Goal: Task Accomplishment & Management: Manage account settings

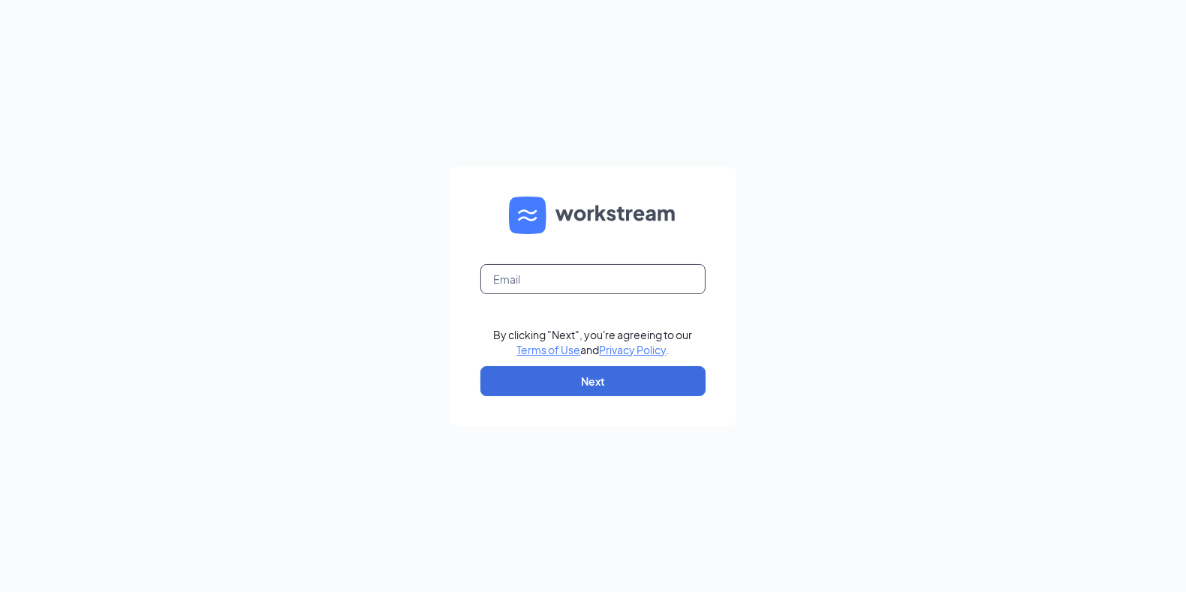
click at [510, 274] on input "text" at bounding box center [592, 279] width 225 height 30
type input "[EMAIL_ADDRESS][DOMAIN_NAME]"
click at [565, 373] on button "Next" at bounding box center [592, 381] width 225 height 30
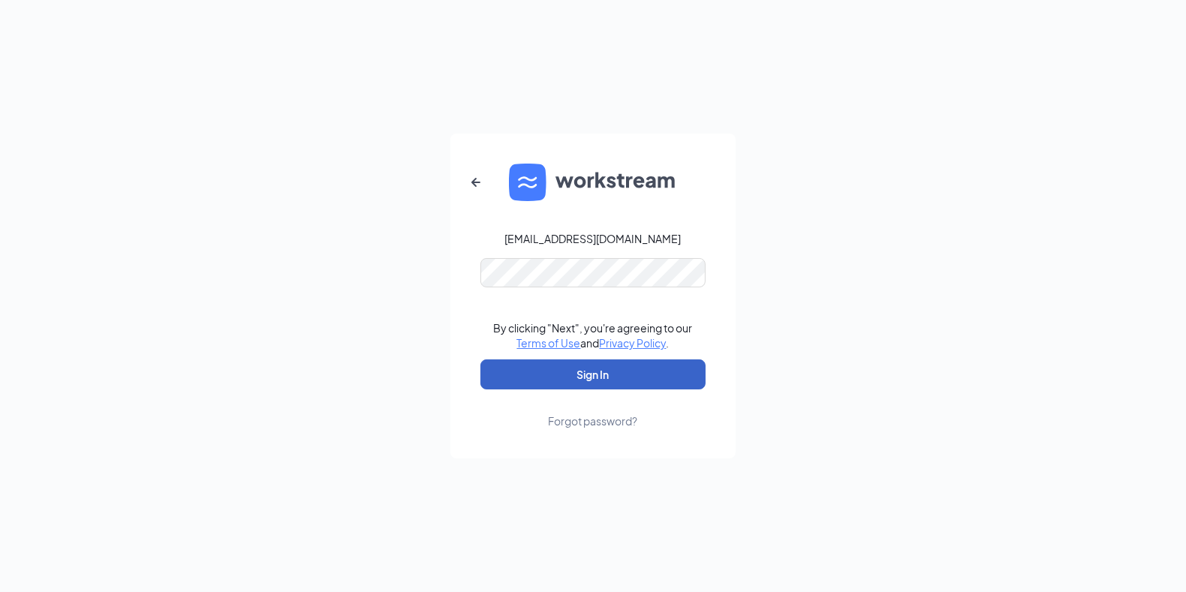
click at [570, 377] on button "Sign In" at bounding box center [592, 374] width 225 height 30
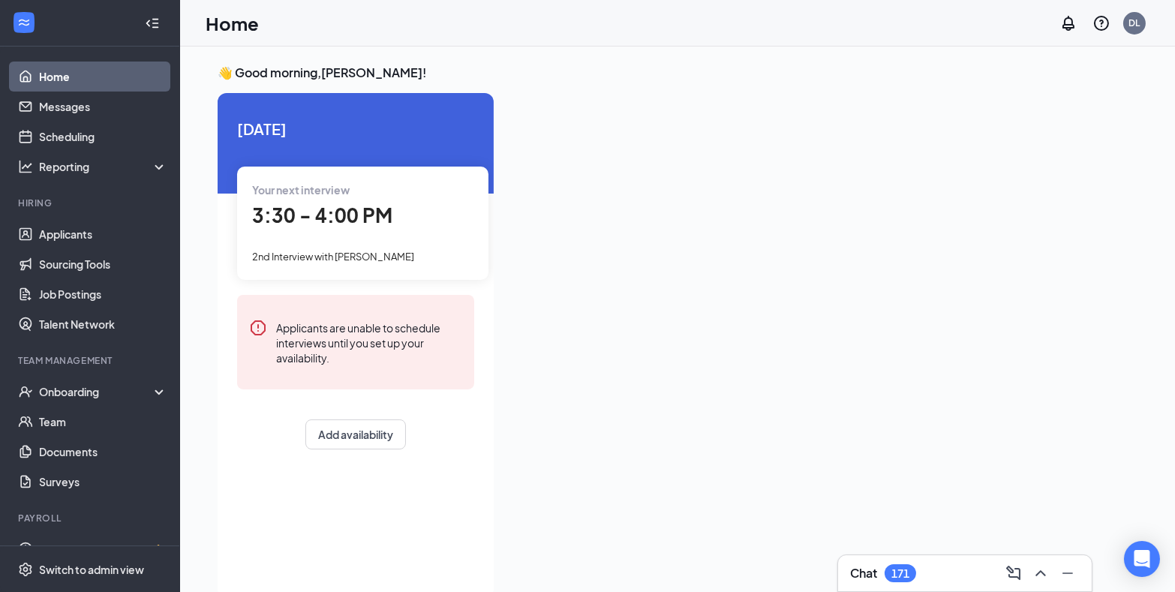
click at [350, 220] on span "3:30 - 4:00 PM" at bounding box center [322, 215] width 140 height 25
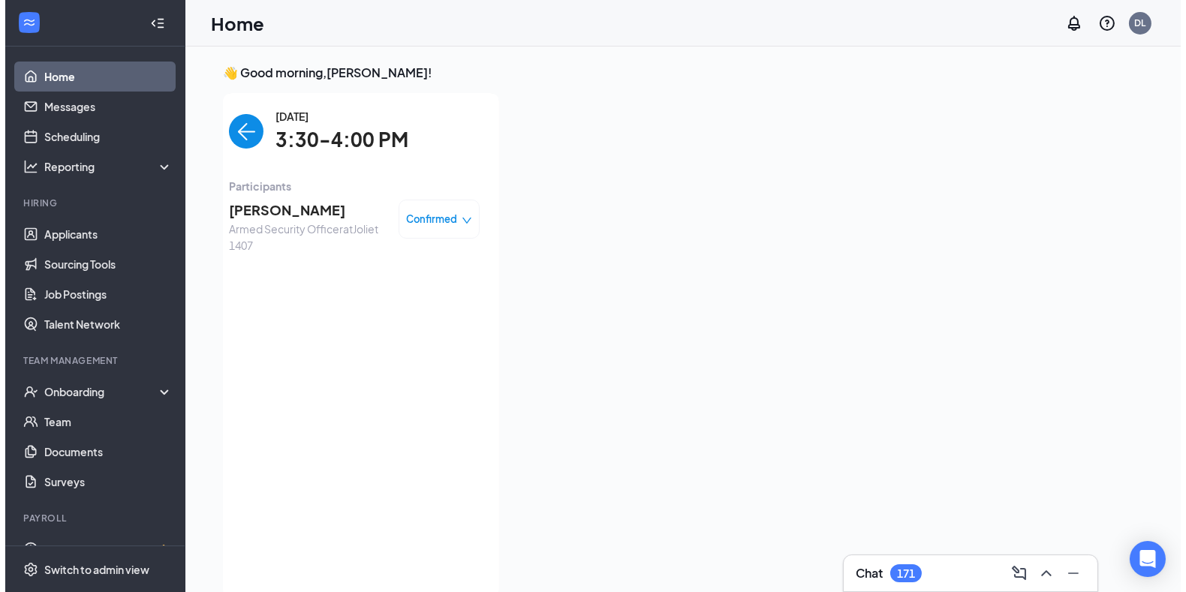
scroll to position [6, 0]
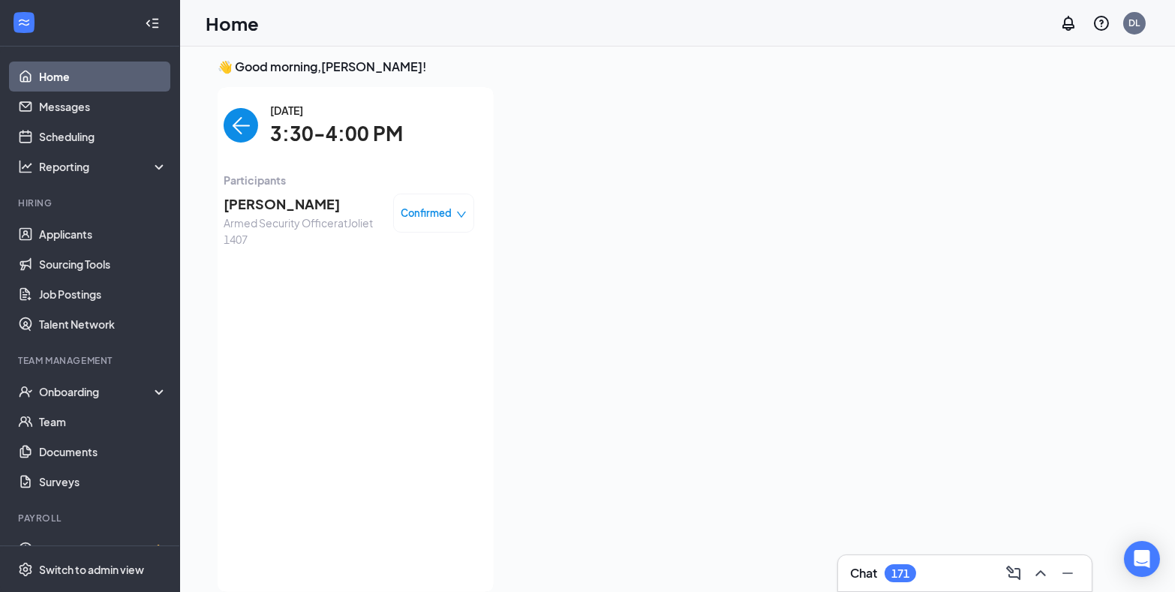
click at [292, 209] on span "[PERSON_NAME]" at bounding box center [303, 204] width 158 height 21
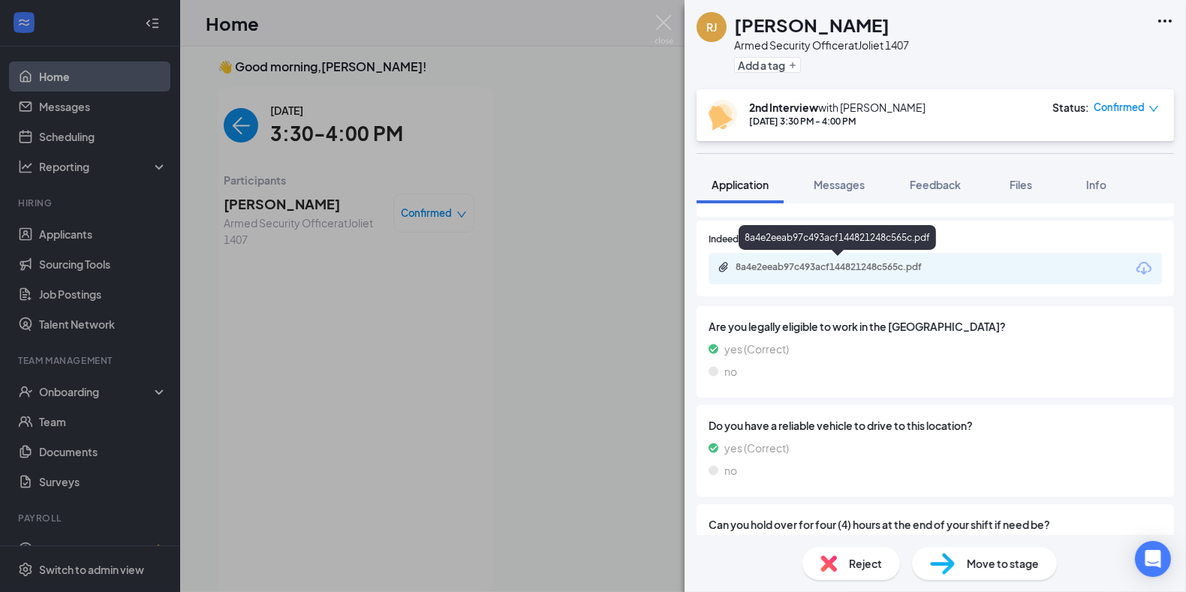
scroll to position [341, 0]
click at [778, 271] on div "8a4e2eeab97c493acf144821248c565c.pdf" at bounding box center [838, 266] width 243 height 14
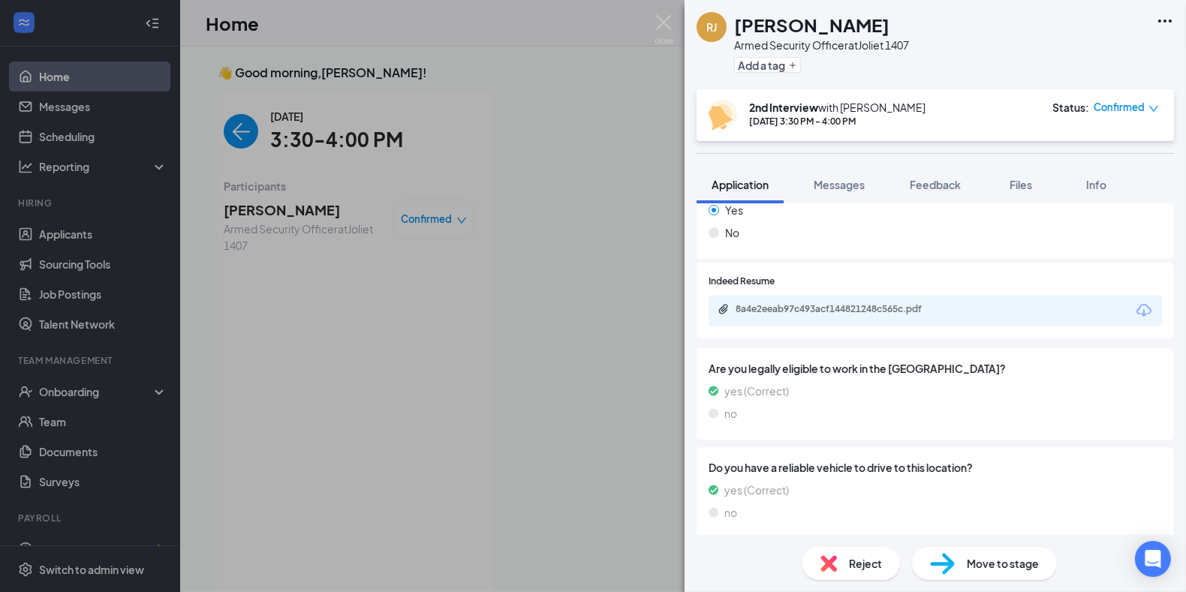
scroll to position [128, 0]
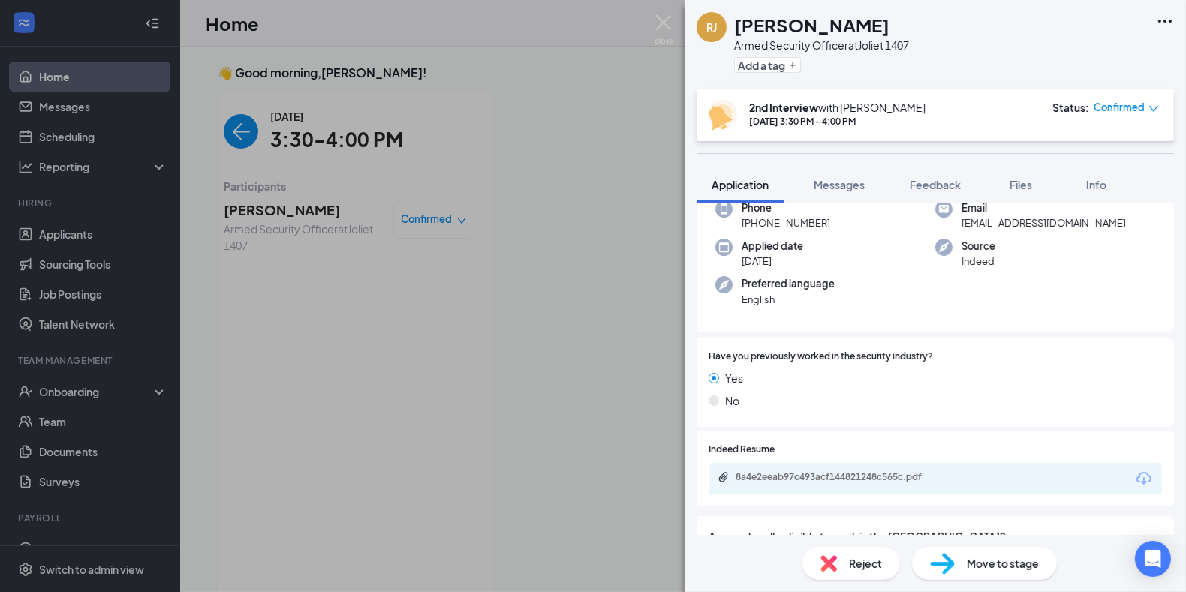
click at [74, 236] on div "[PERSON_NAME] Armed Security Officer at [GEOGRAPHIC_DATA] 1407 Add a tag 2nd In…" at bounding box center [593, 296] width 1186 height 592
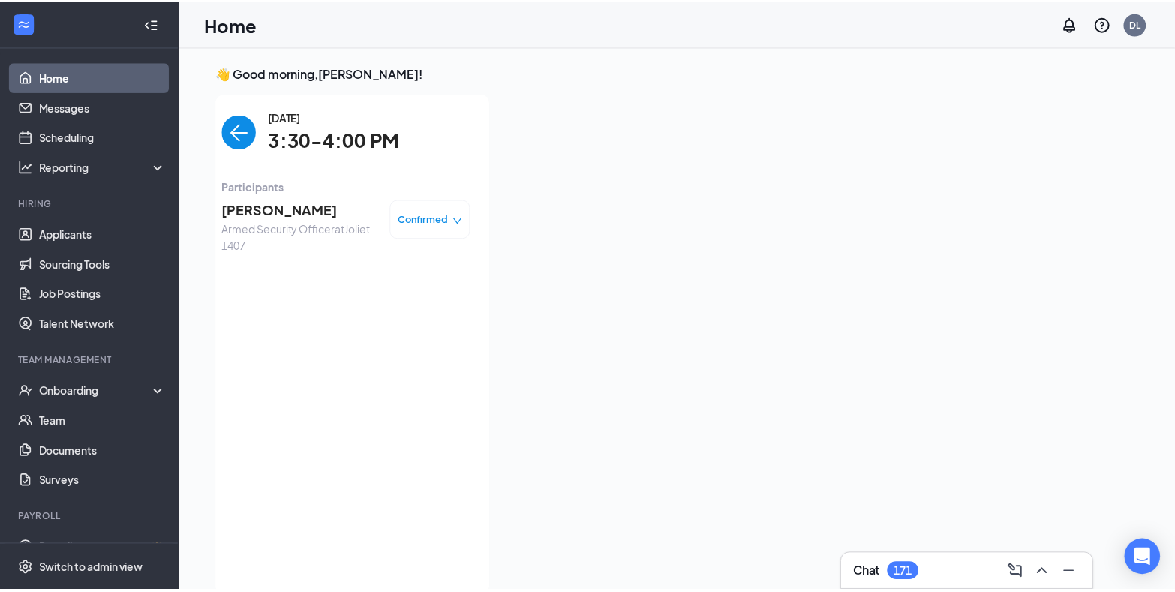
scroll to position [6, 0]
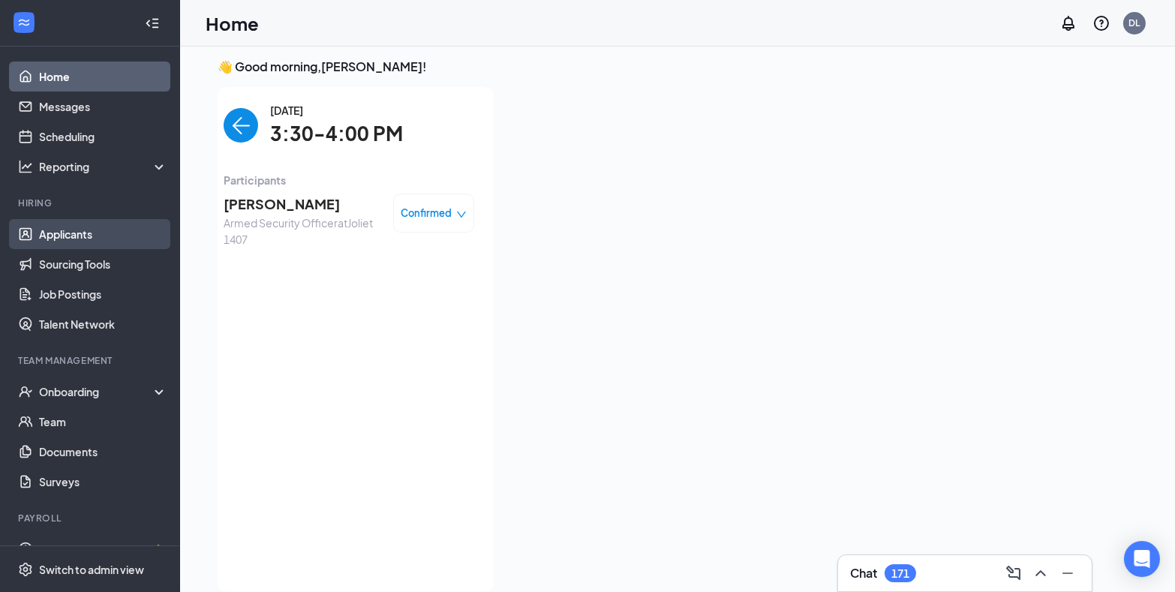
click at [52, 224] on link "Applicants" at bounding box center [103, 234] width 128 height 30
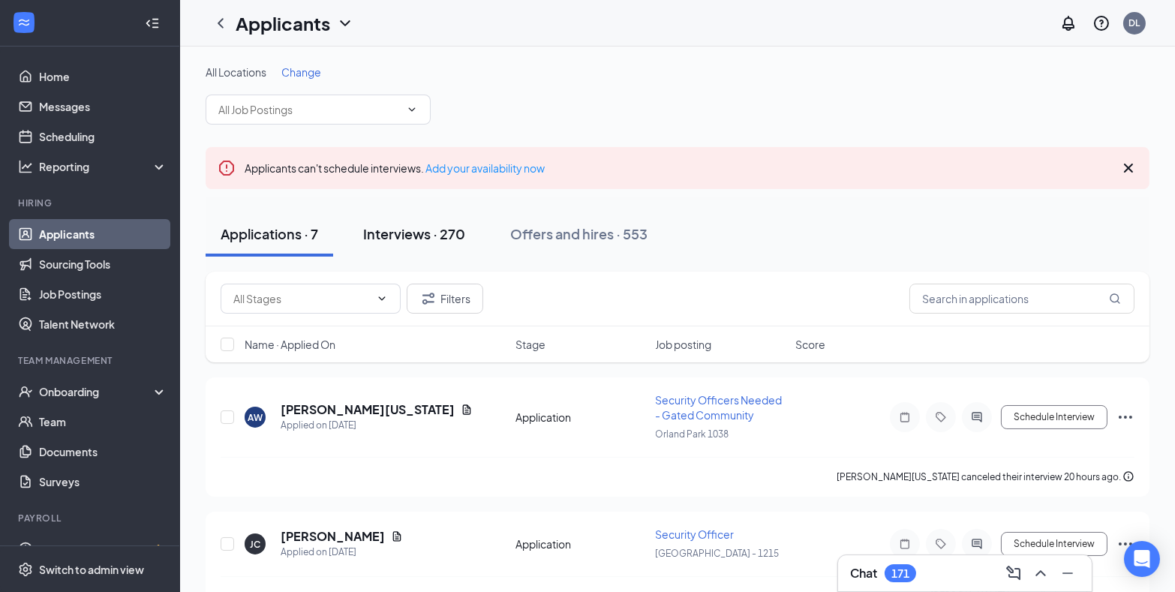
click at [417, 236] on div "Interviews · 270" at bounding box center [414, 233] width 102 height 19
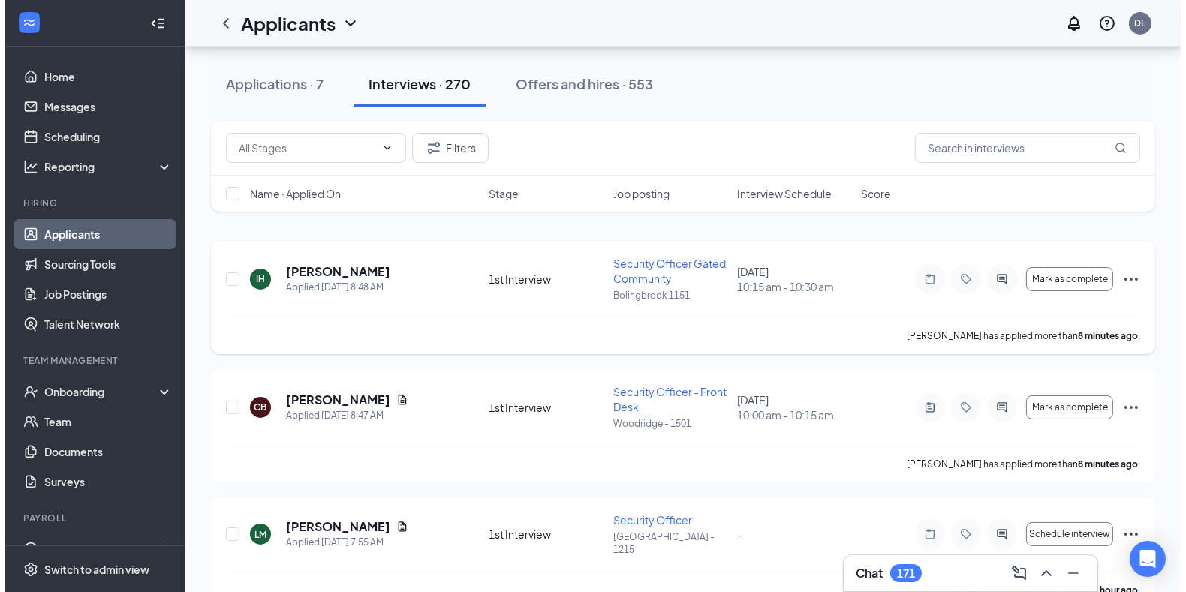
scroll to position [204, 0]
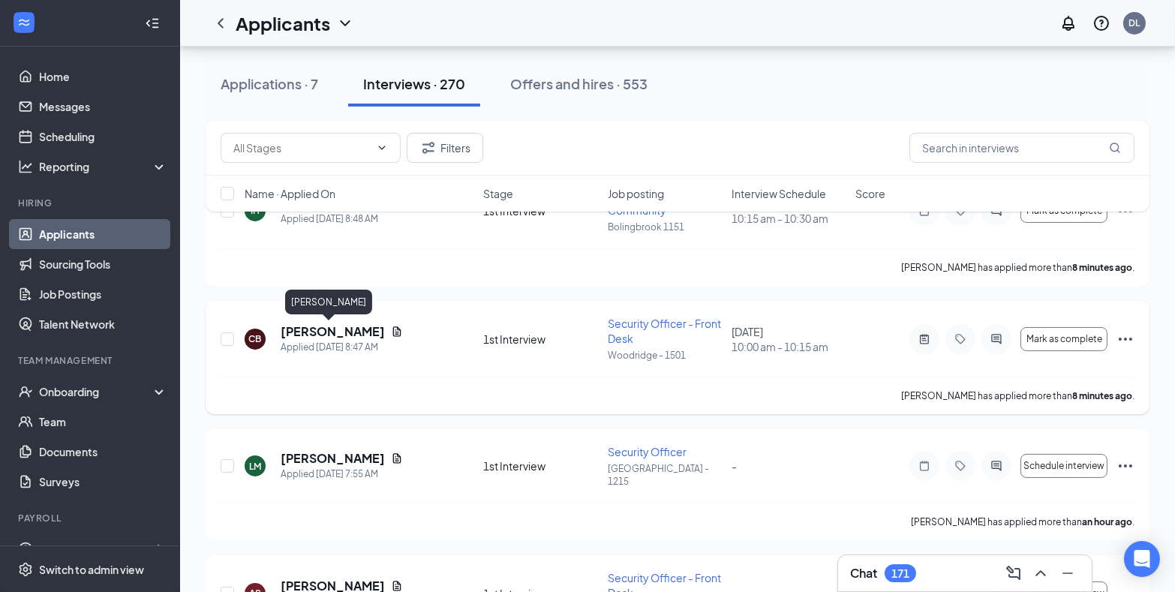
click at [320, 329] on h5 "[PERSON_NAME]" at bounding box center [333, 331] width 104 height 17
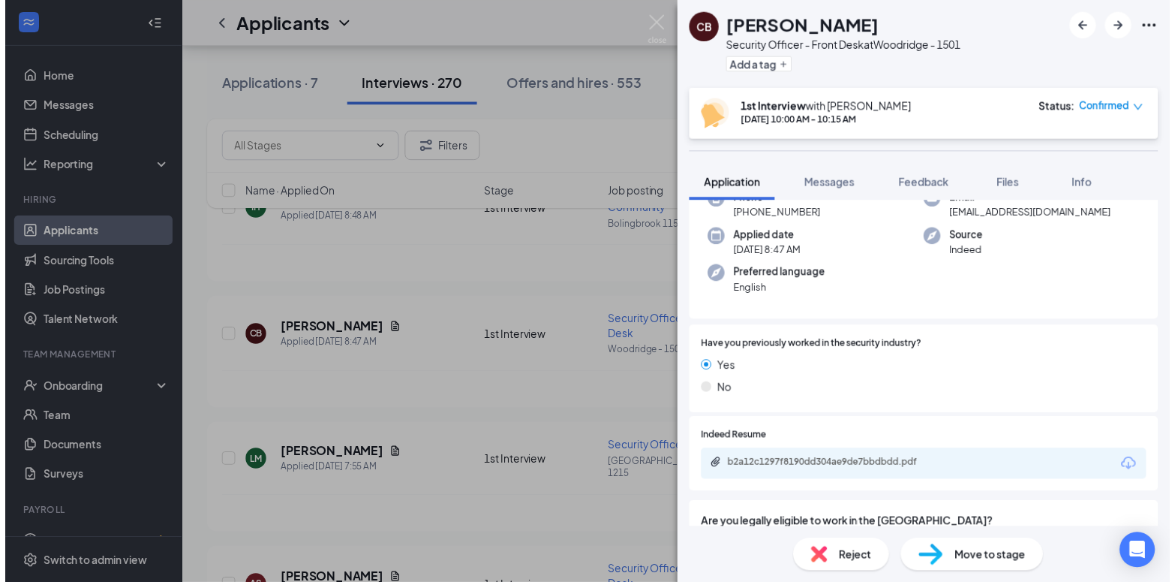
scroll to position [272, 0]
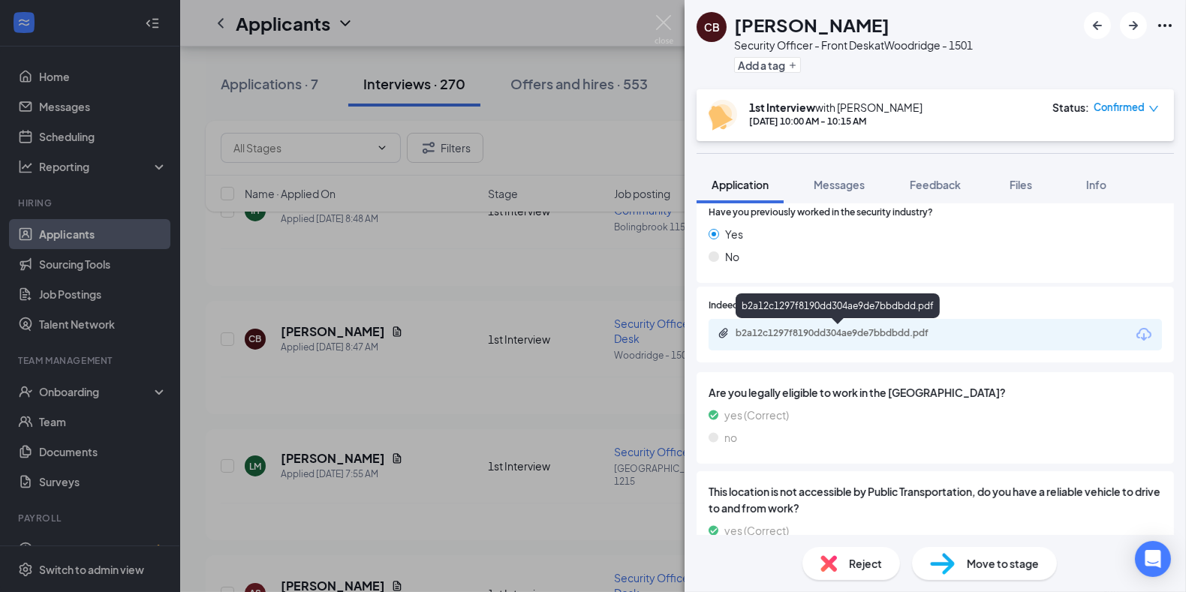
click at [760, 330] on div "b2a12c1297f8190dd304ae9de7bbdbdd.pdf" at bounding box center [841, 333] width 210 height 12
click at [645, 151] on div "CB [PERSON_NAME] Security Officer - Front Desk at [GEOGRAPHIC_DATA] - 1501 Add …" at bounding box center [593, 296] width 1186 height 592
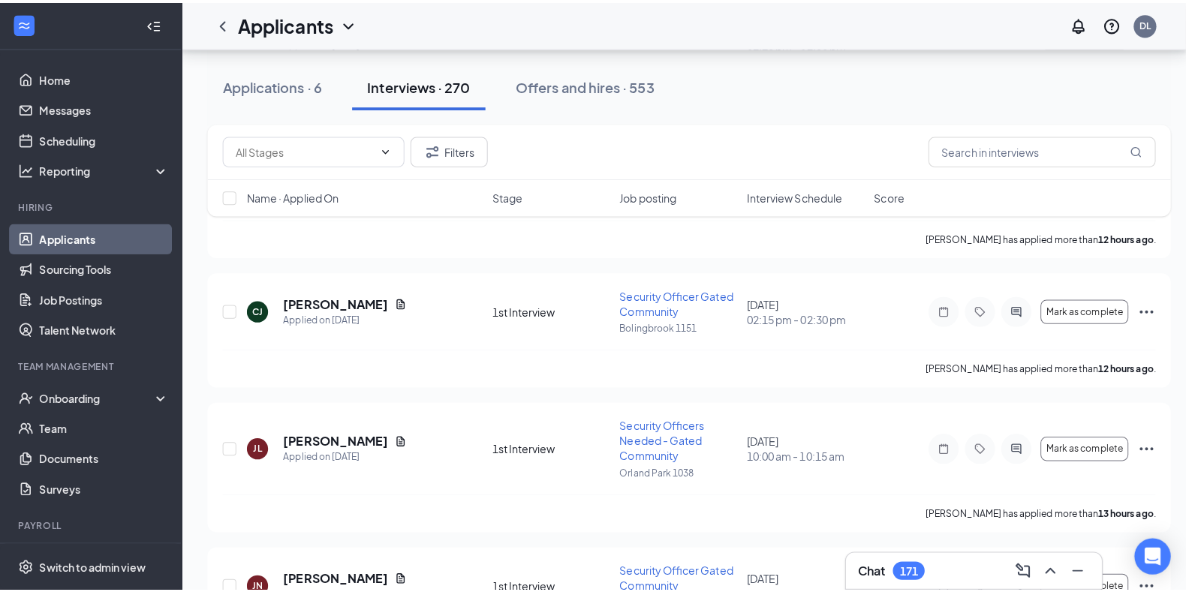
scroll to position [1296, 0]
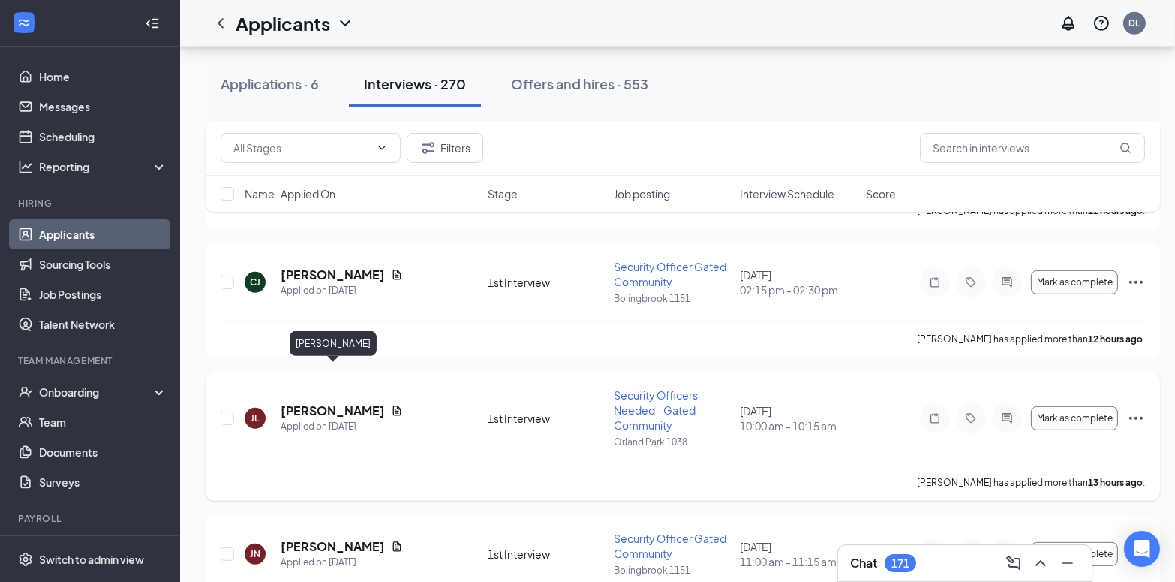
click at [349, 402] on h5 "[PERSON_NAME]" at bounding box center [333, 410] width 104 height 17
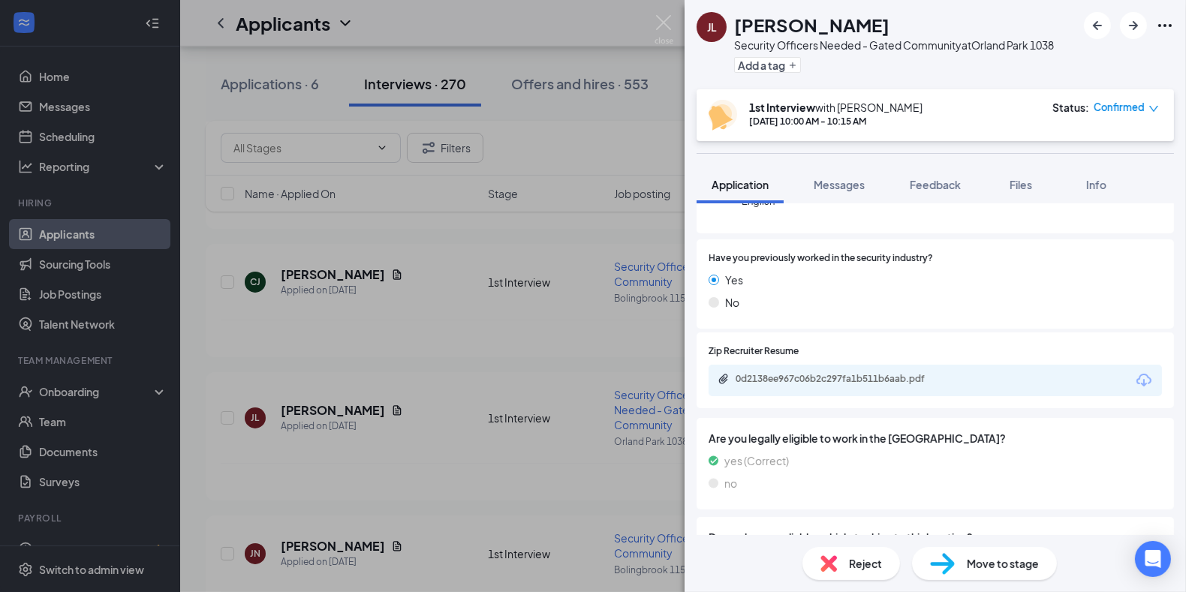
scroll to position [204, 0]
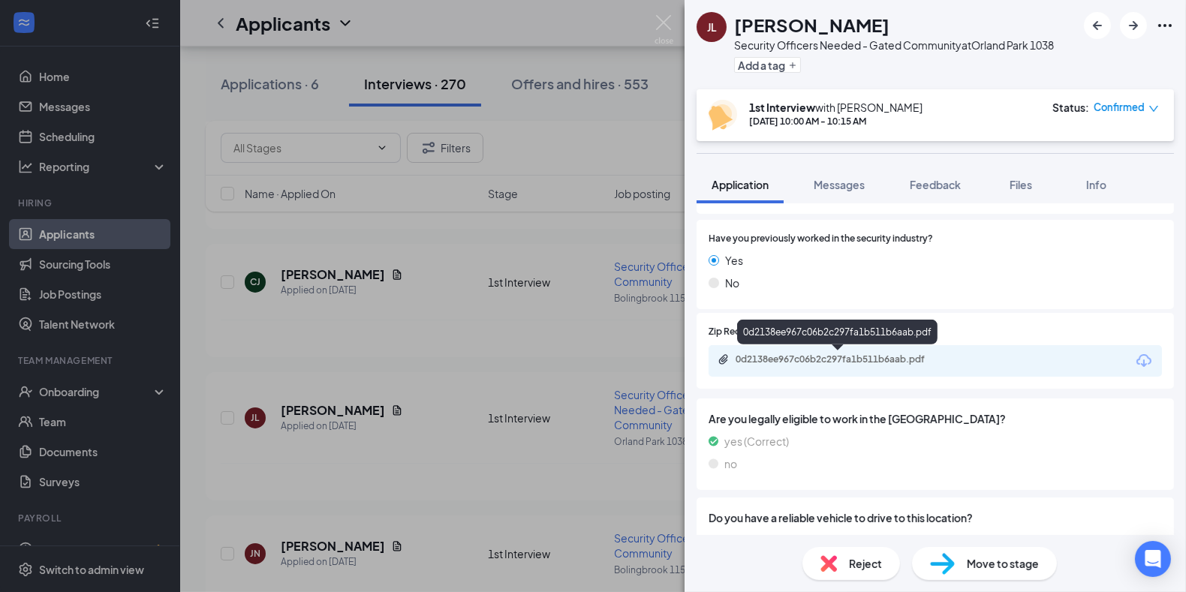
click at [802, 358] on div "0d2138ee967c06b2c297fa1b511b6aab.pdf" at bounding box center [841, 359] width 210 height 12
click at [424, 286] on div "[PERSON_NAME] Security Officers Needed - Gated Community at [STREET_ADDRESS] Ad…" at bounding box center [593, 296] width 1186 height 592
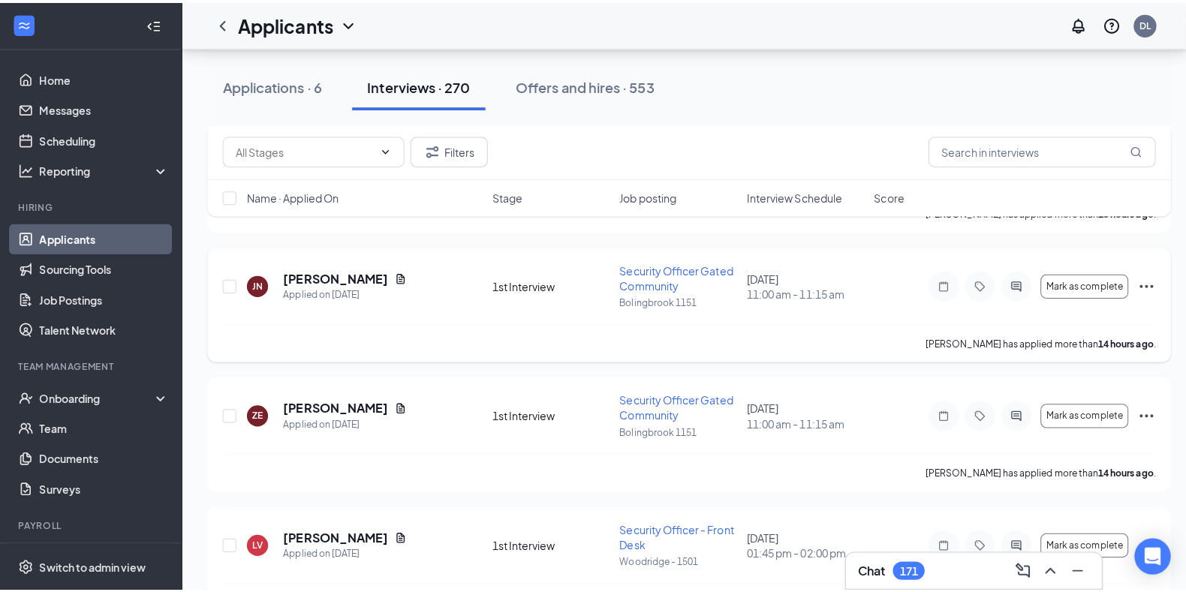
scroll to position [1569, 0]
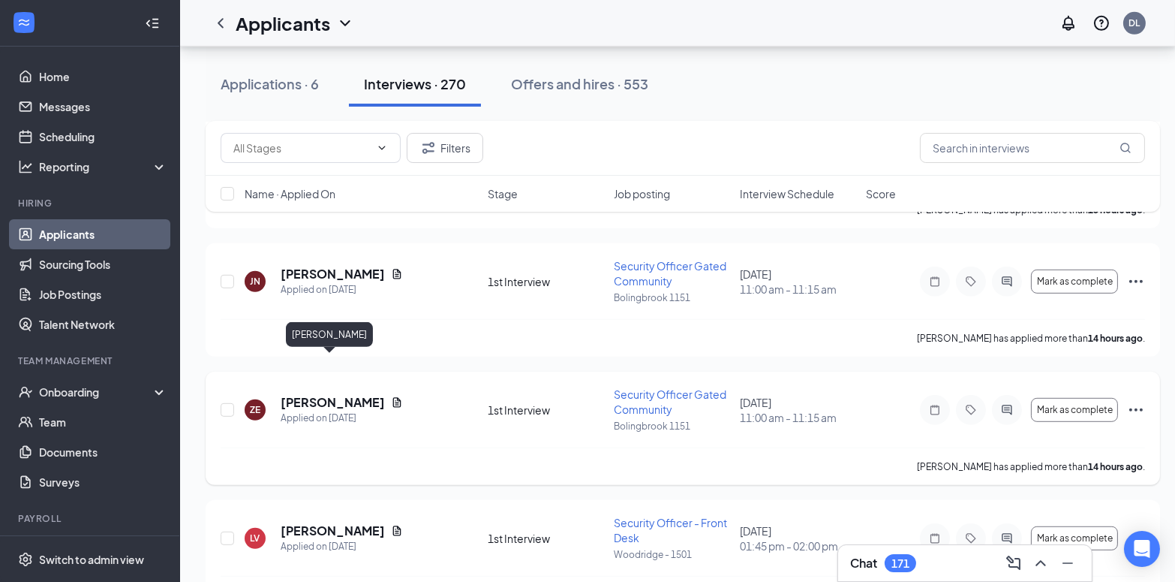
click at [340, 394] on h5 "[PERSON_NAME]" at bounding box center [333, 402] width 104 height 17
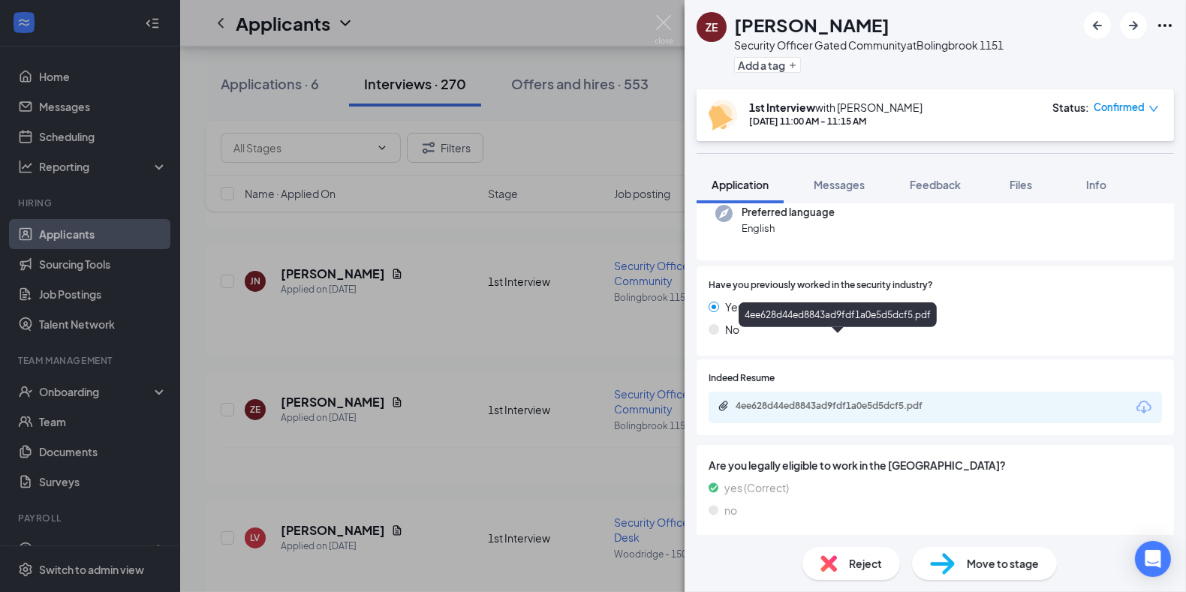
scroll to position [272, 0]
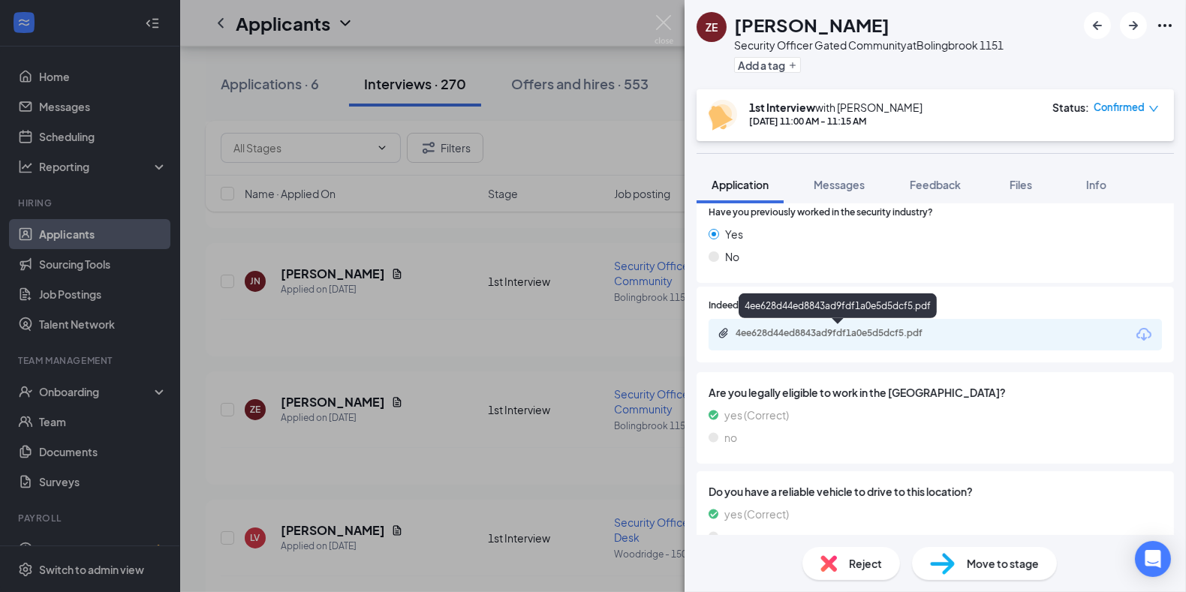
click at [834, 334] on div "4ee628d44ed8843ad9fdf1a0e5d5dcf5.pdf" at bounding box center [841, 333] width 210 height 12
click at [438, 259] on div "ZE [PERSON_NAME] Security Officer Gated Community at [GEOGRAPHIC_DATA] 1151 Add…" at bounding box center [593, 296] width 1186 height 592
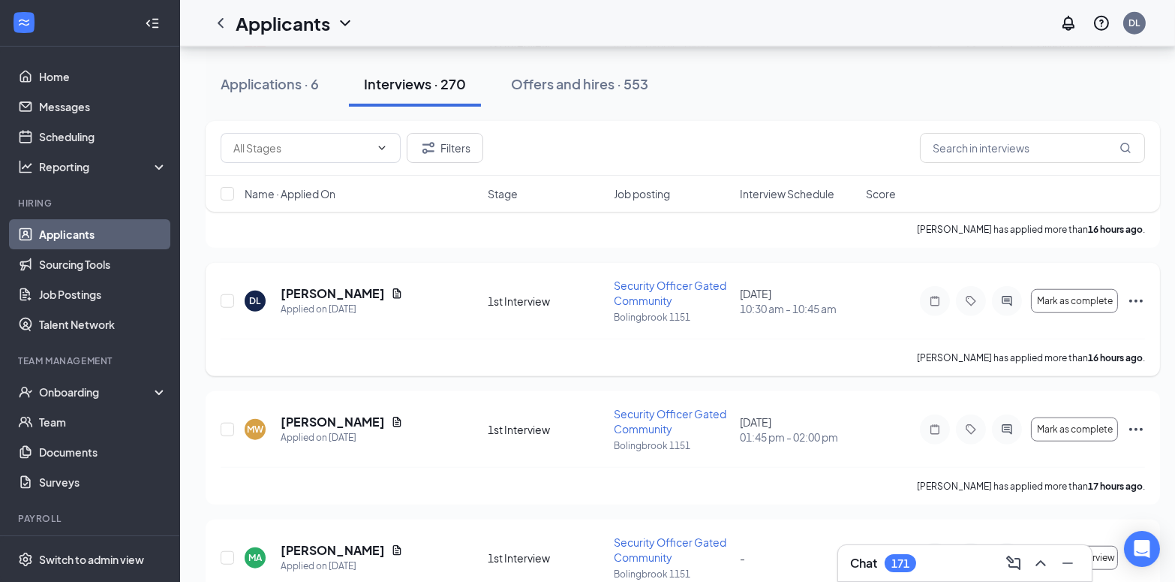
scroll to position [2319, 0]
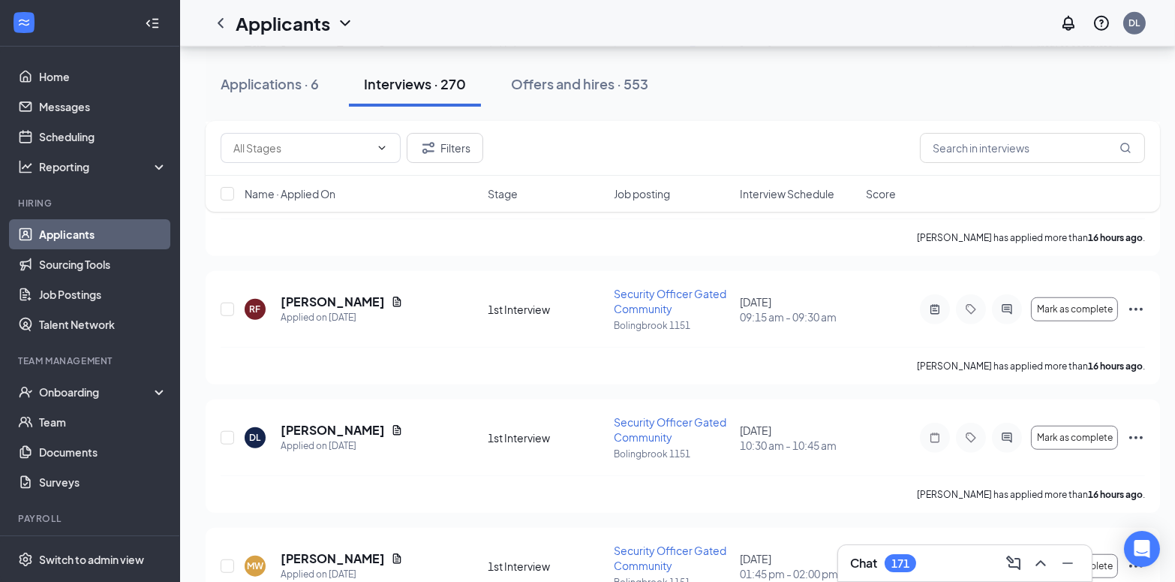
click at [338, 224] on div "Filters Name · Applied On Stage Job posting Interview Schedule Score" at bounding box center [683, 174] width 955 height 106
click at [341, 226] on div "Filters Name · Applied On Stage Job posting Interview Schedule Score" at bounding box center [683, 174] width 955 height 106
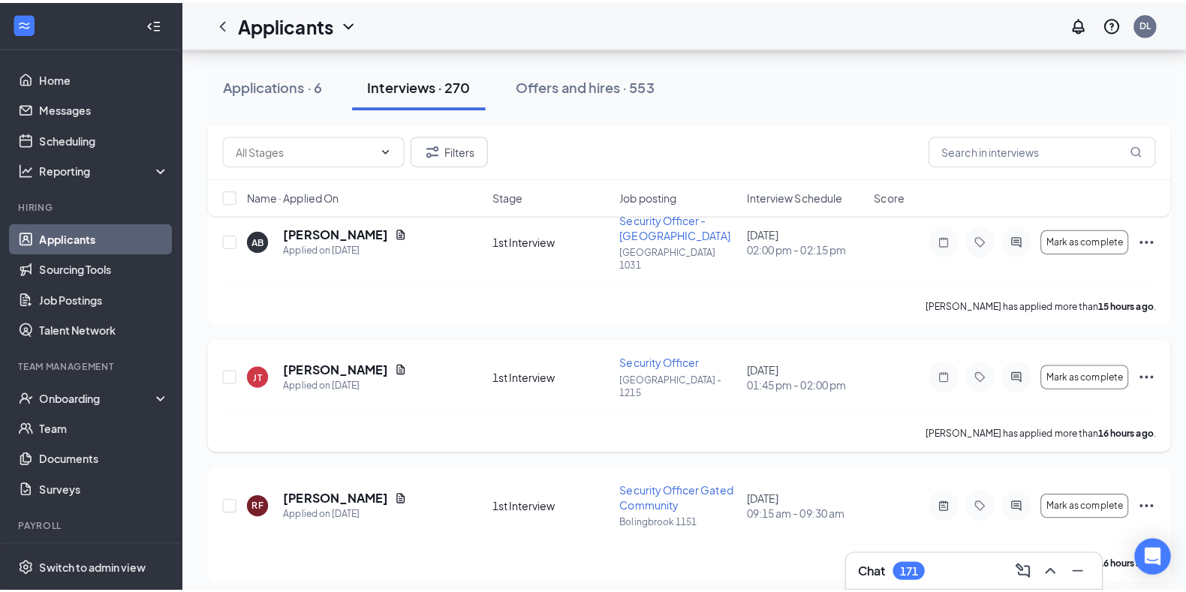
scroll to position [2115, 0]
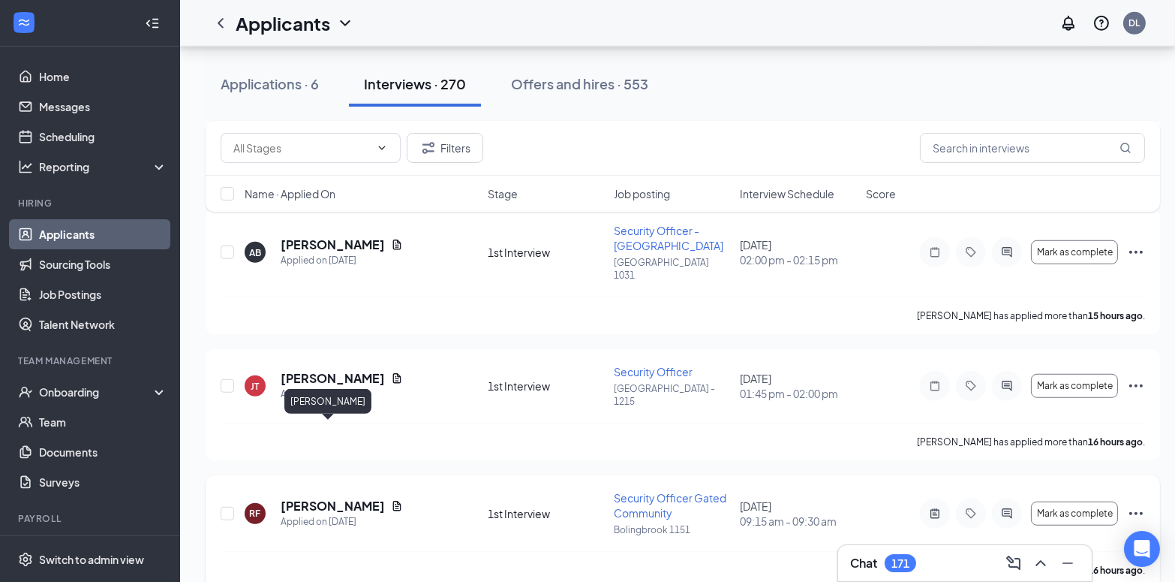
click at [329, 498] on h5 "[PERSON_NAME]" at bounding box center [333, 506] width 104 height 17
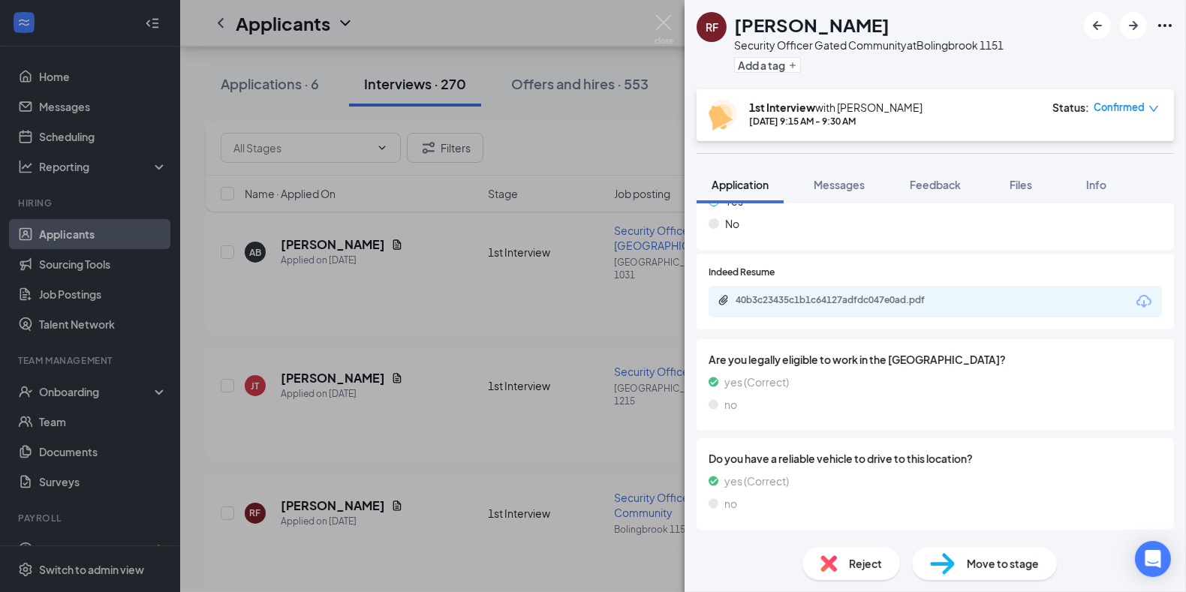
scroll to position [272, 0]
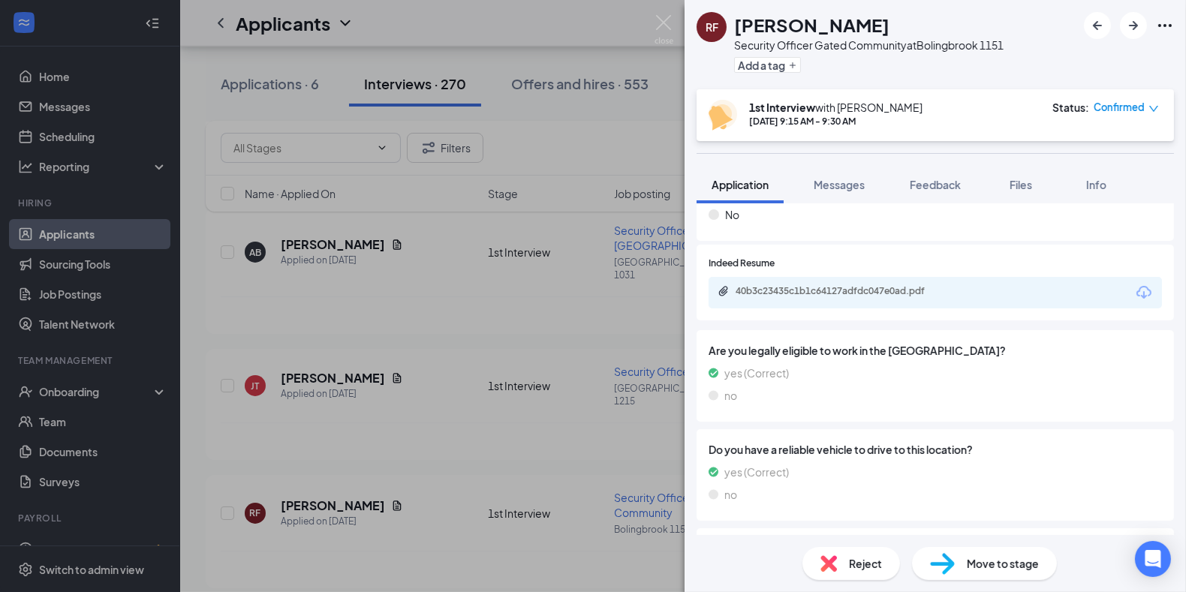
click at [820, 299] on div "40b3c23435c1b1c64127adfdc047e0ad.pdf" at bounding box center [934, 293] width 453 height 32
click at [813, 293] on div "40b3c23435c1b1c64127adfdc047e0ad.pdf" at bounding box center [841, 291] width 210 height 12
click at [450, 381] on div "RF [PERSON_NAME] Security Officer Gated Community at [GEOGRAPHIC_DATA] 1151 Add…" at bounding box center [593, 296] width 1186 height 592
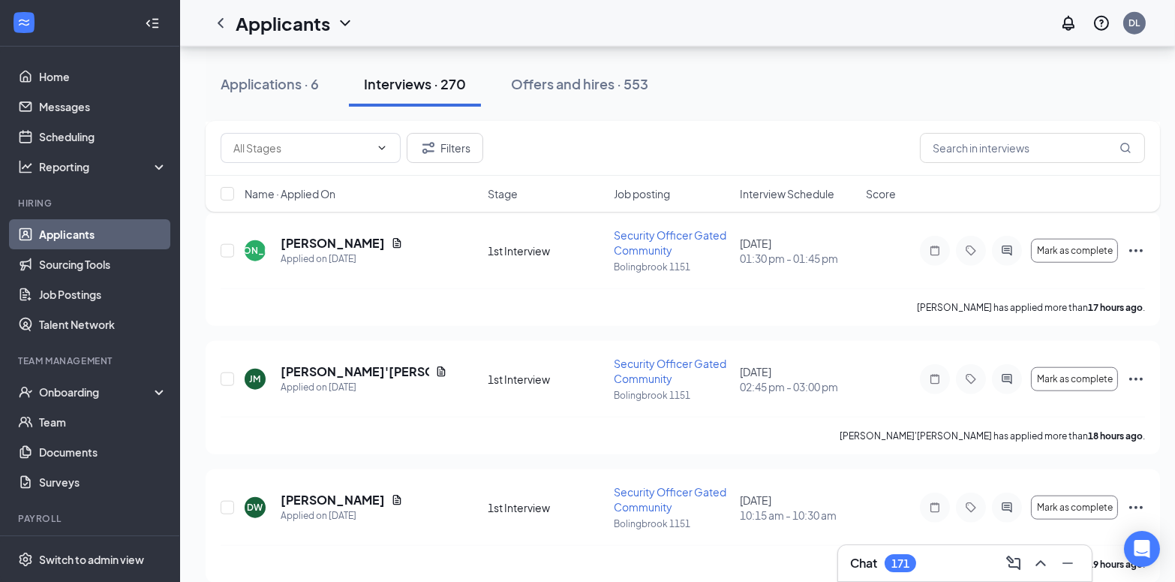
scroll to position [2865, 0]
